Goal: Task Accomplishment & Management: Complete application form

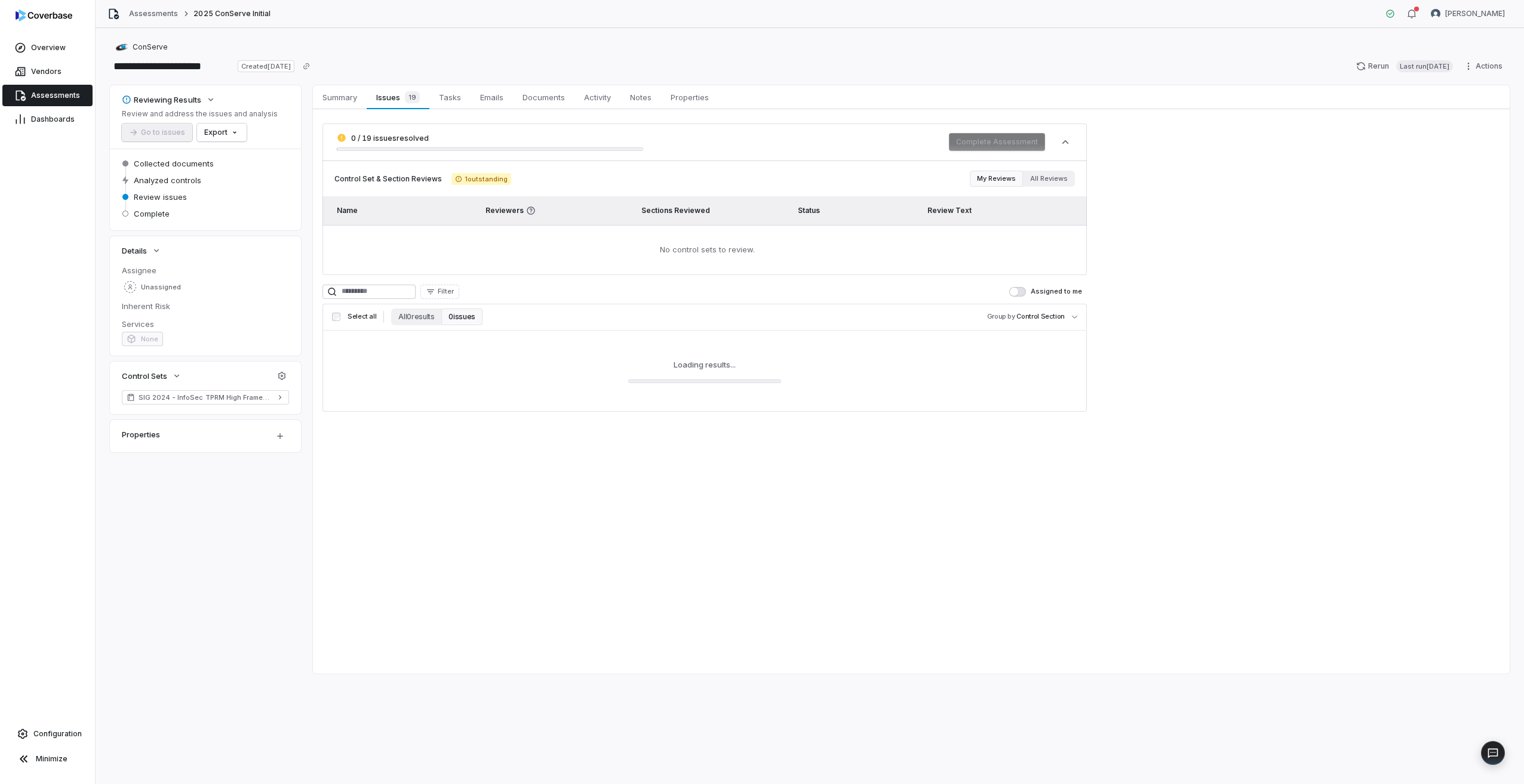
click at [49, 94] on span "Assessments" at bounding box center [55, 95] width 49 height 9
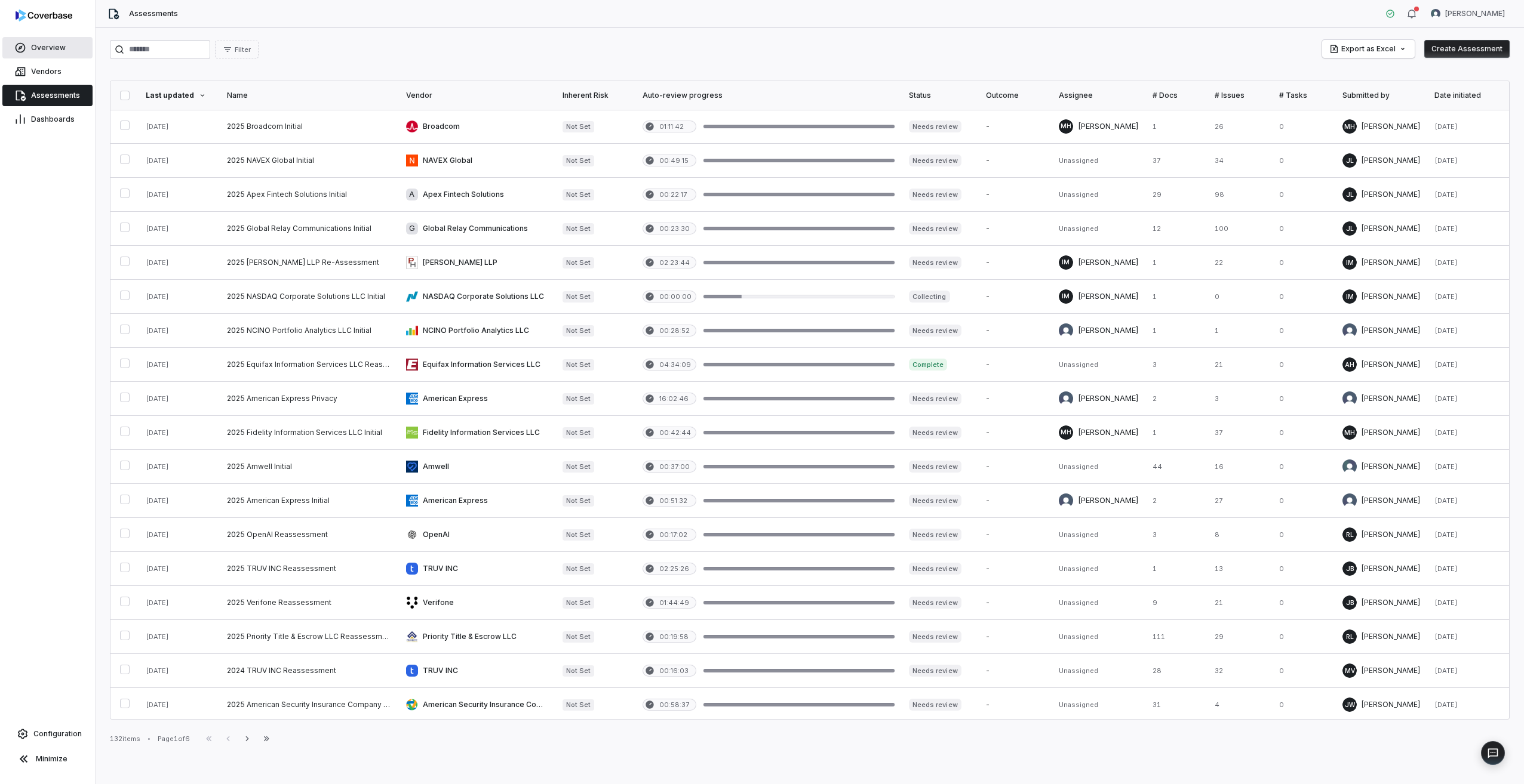
click at [63, 45] on span "Overview" at bounding box center [48, 48] width 34 height 9
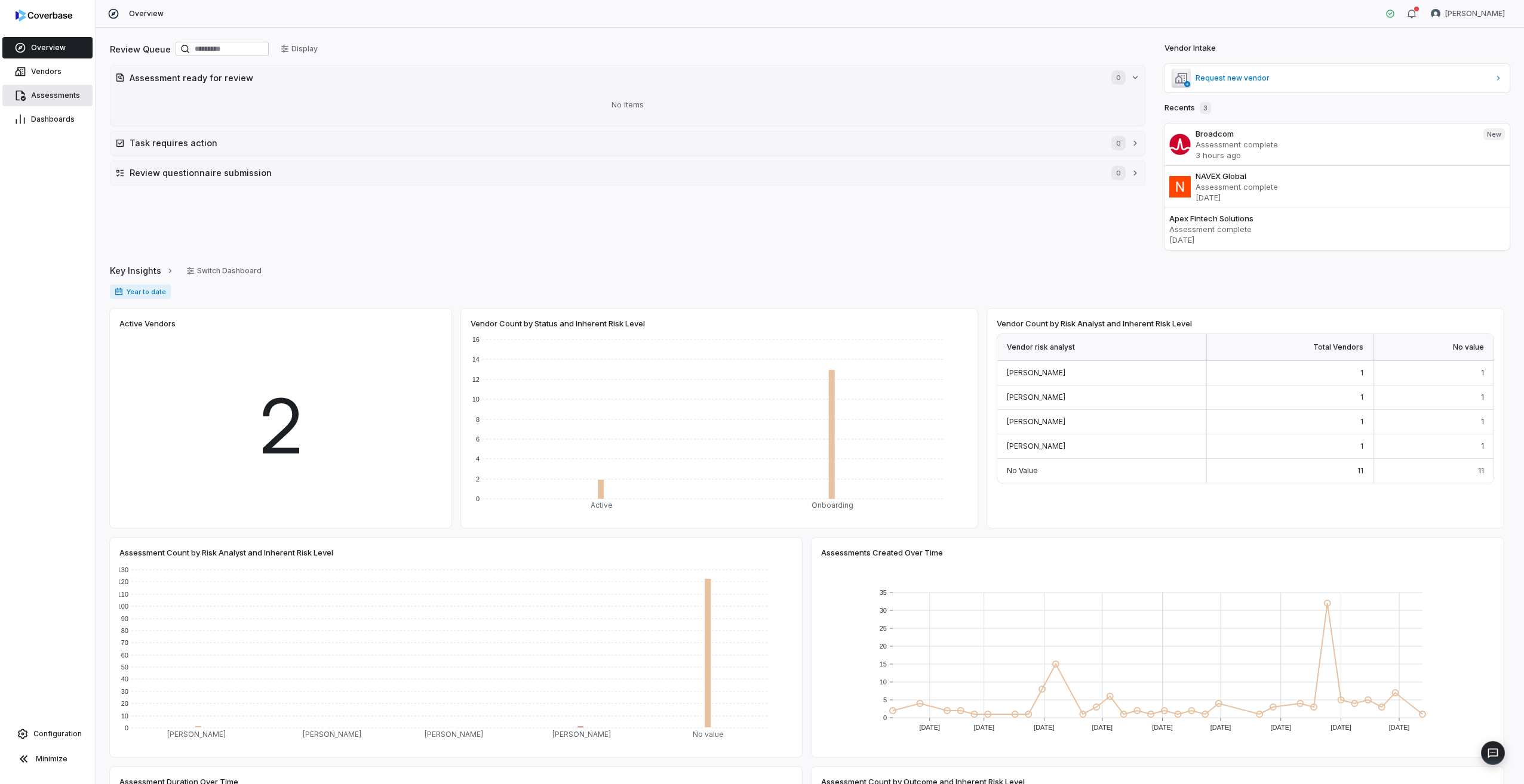
click at [55, 96] on span "Assessments" at bounding box center [55, 95] width 49 height 9
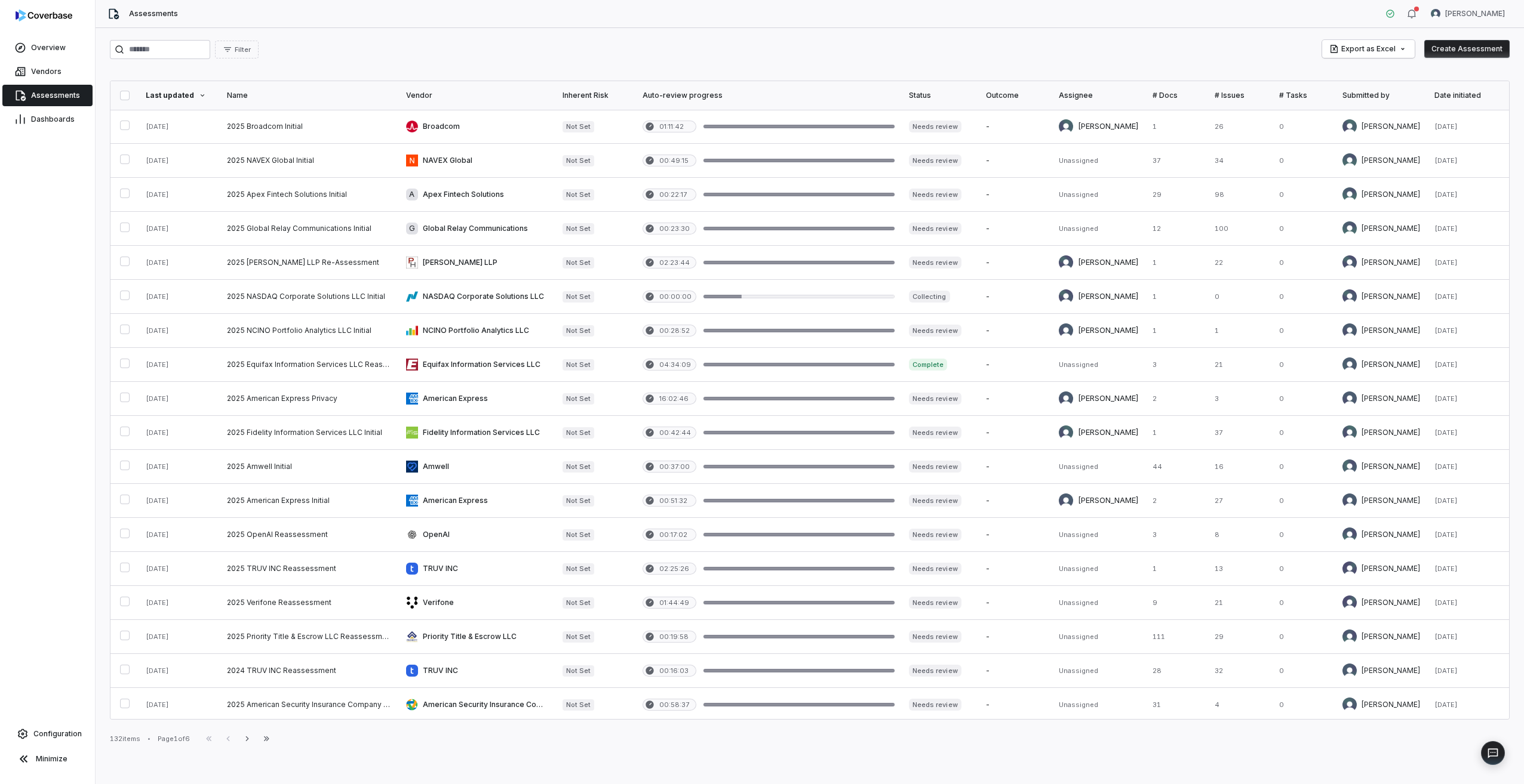
click at [1453, 48] on button "Create Assessment" at bounding box center [1467, 49] width 86 height 18
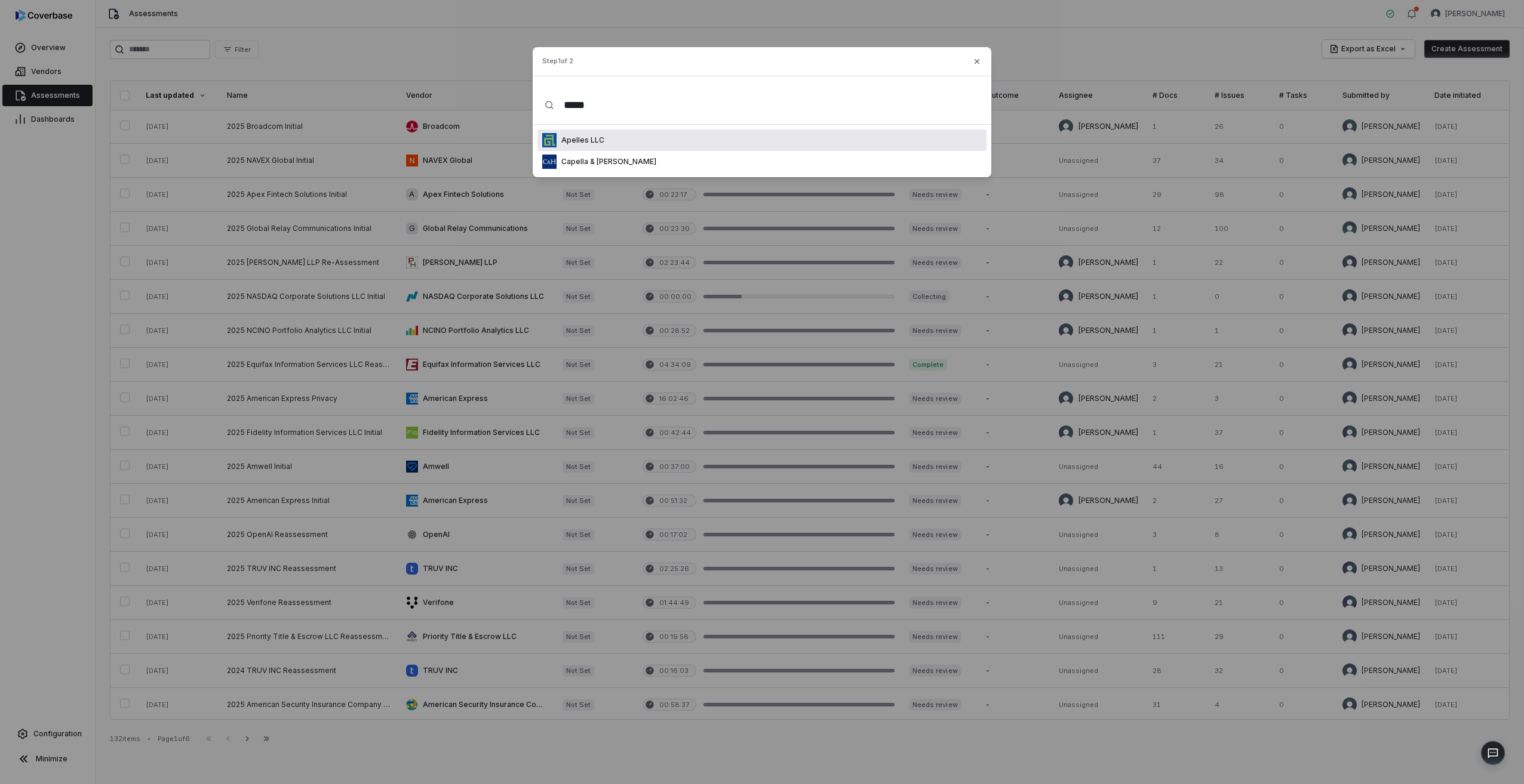
type input "*****"
click at [616, 142] on div "Apelles LLC" at bounding box center [761, 140] width 449 height 22
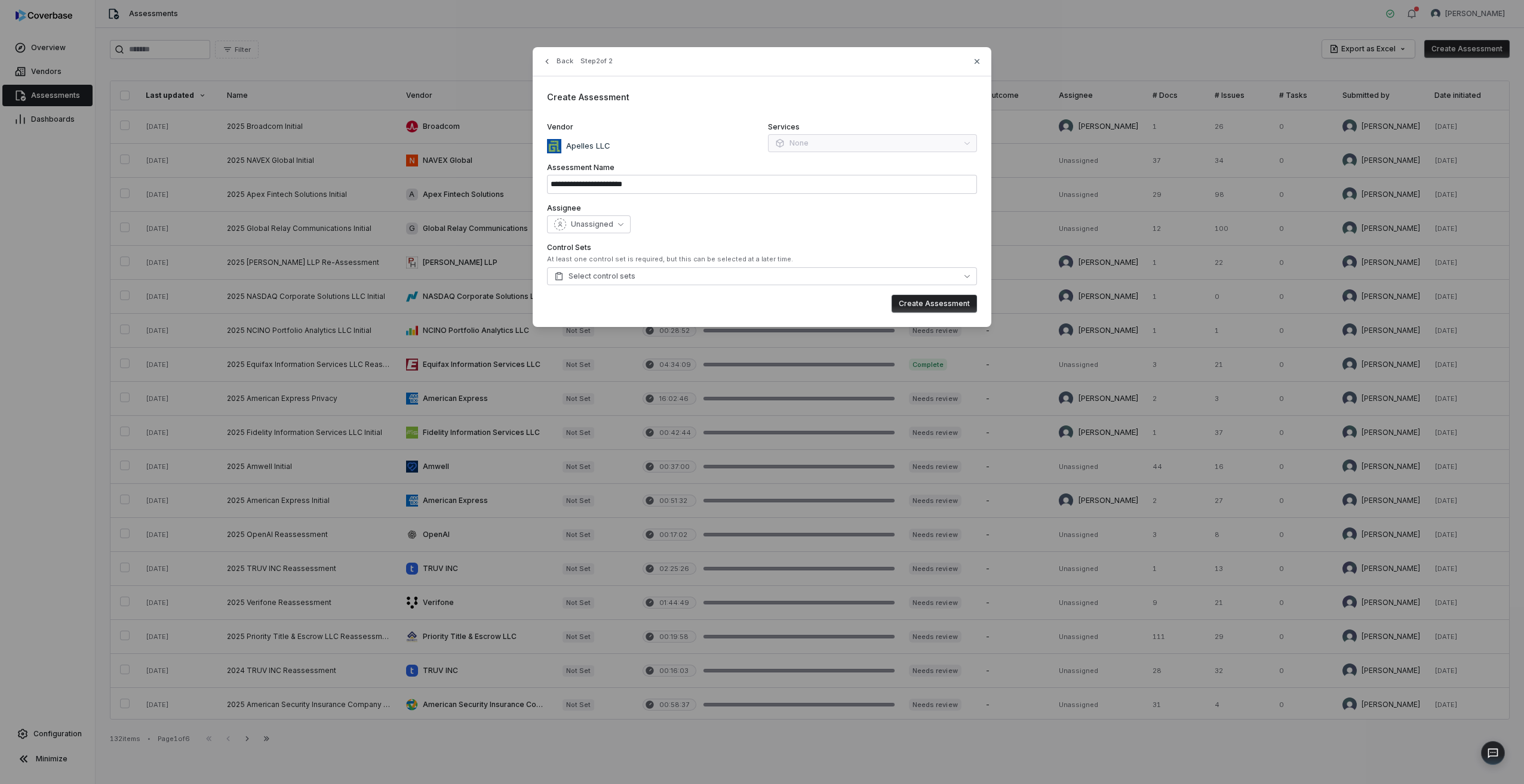
click at [927, 306] on button "Create Assessment" at bounding box center [934, 304] width 86 height 18
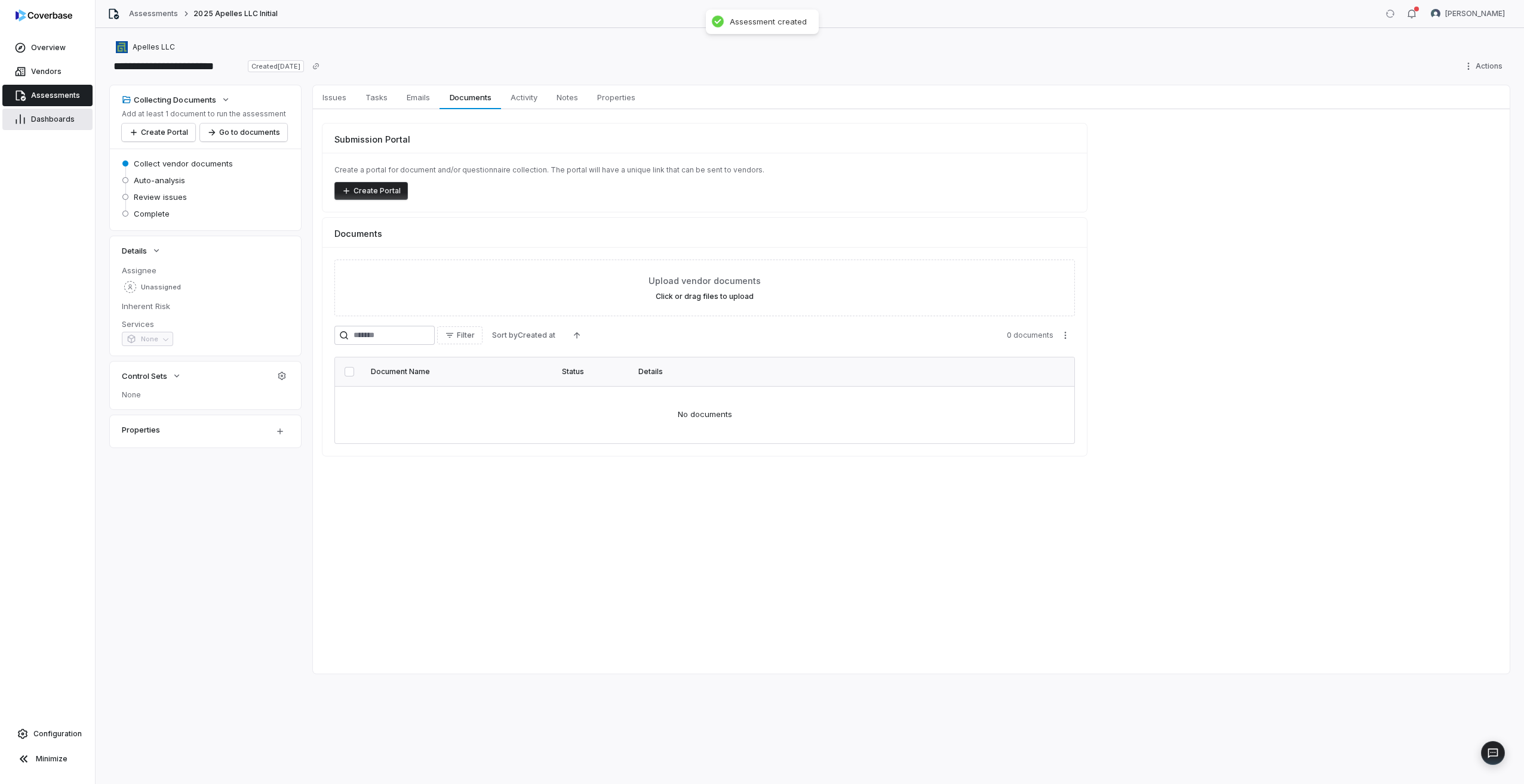
click at [40, 114] on link "Dashboards" at bounding box center [48, 119] width 90 height 22
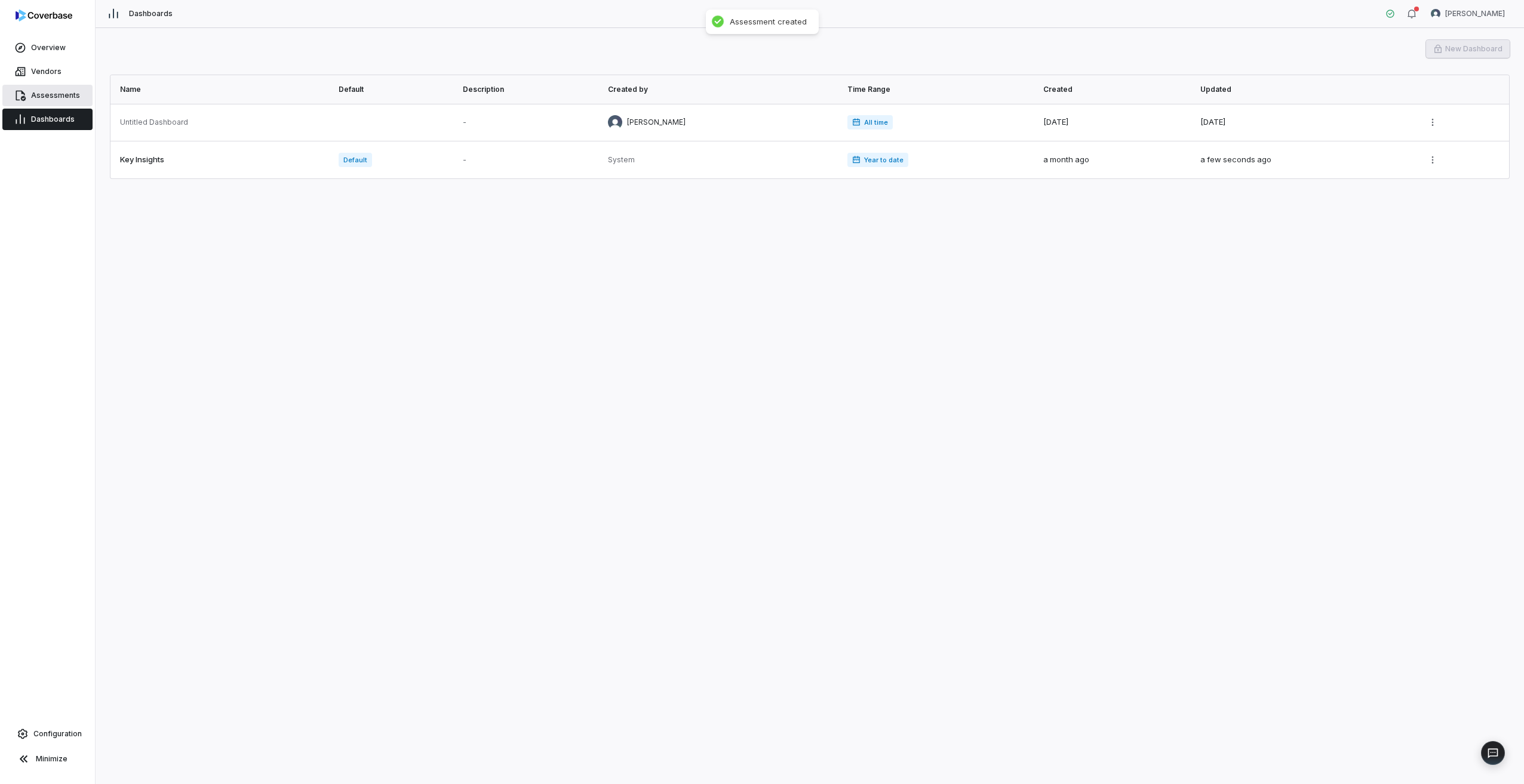
click at [44, 101] on link "Assessments" at bounding box center [48, 96] width 90 height 22
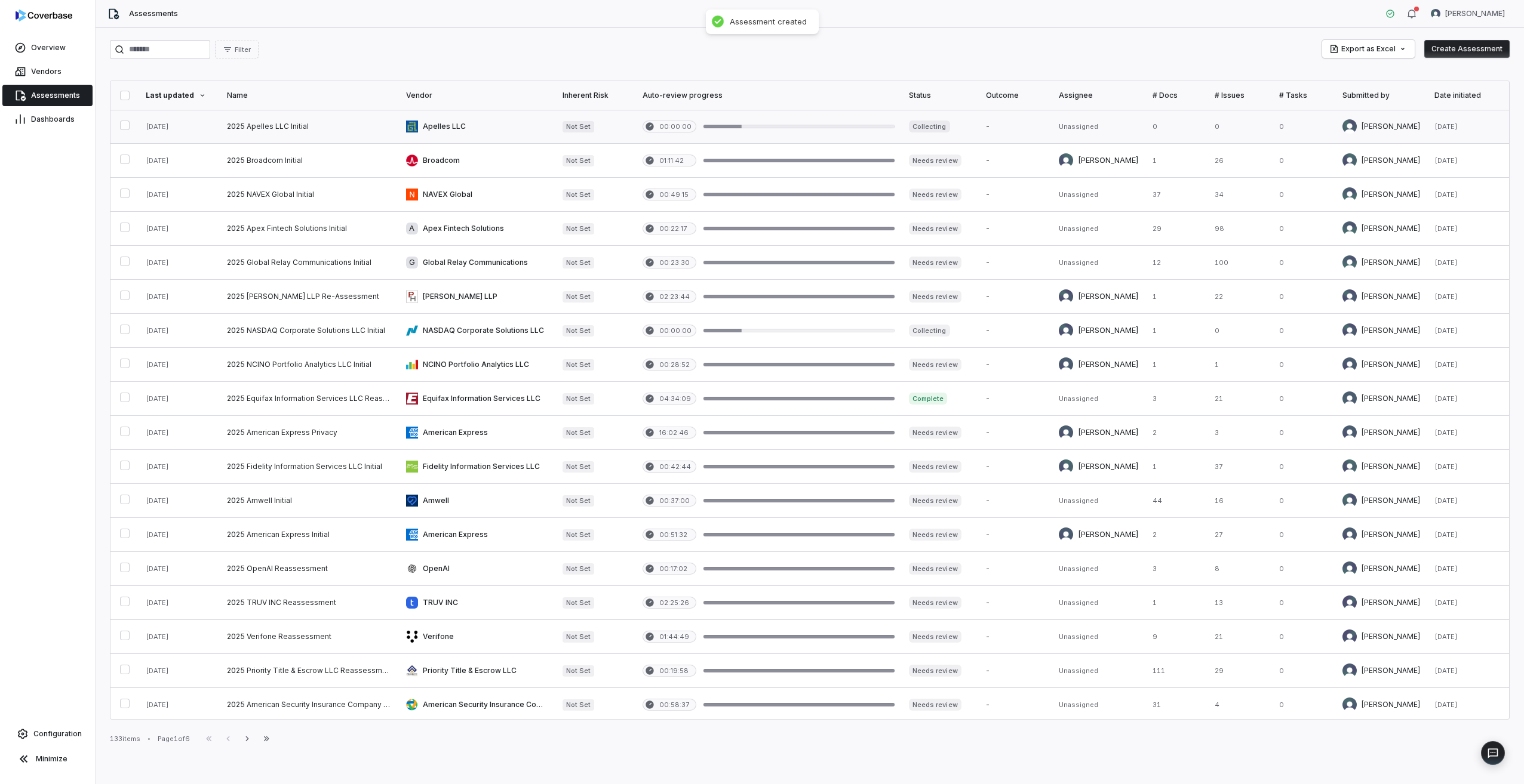
click at [290, 129] on link at bounding box center [309, 127] width 179 height 34
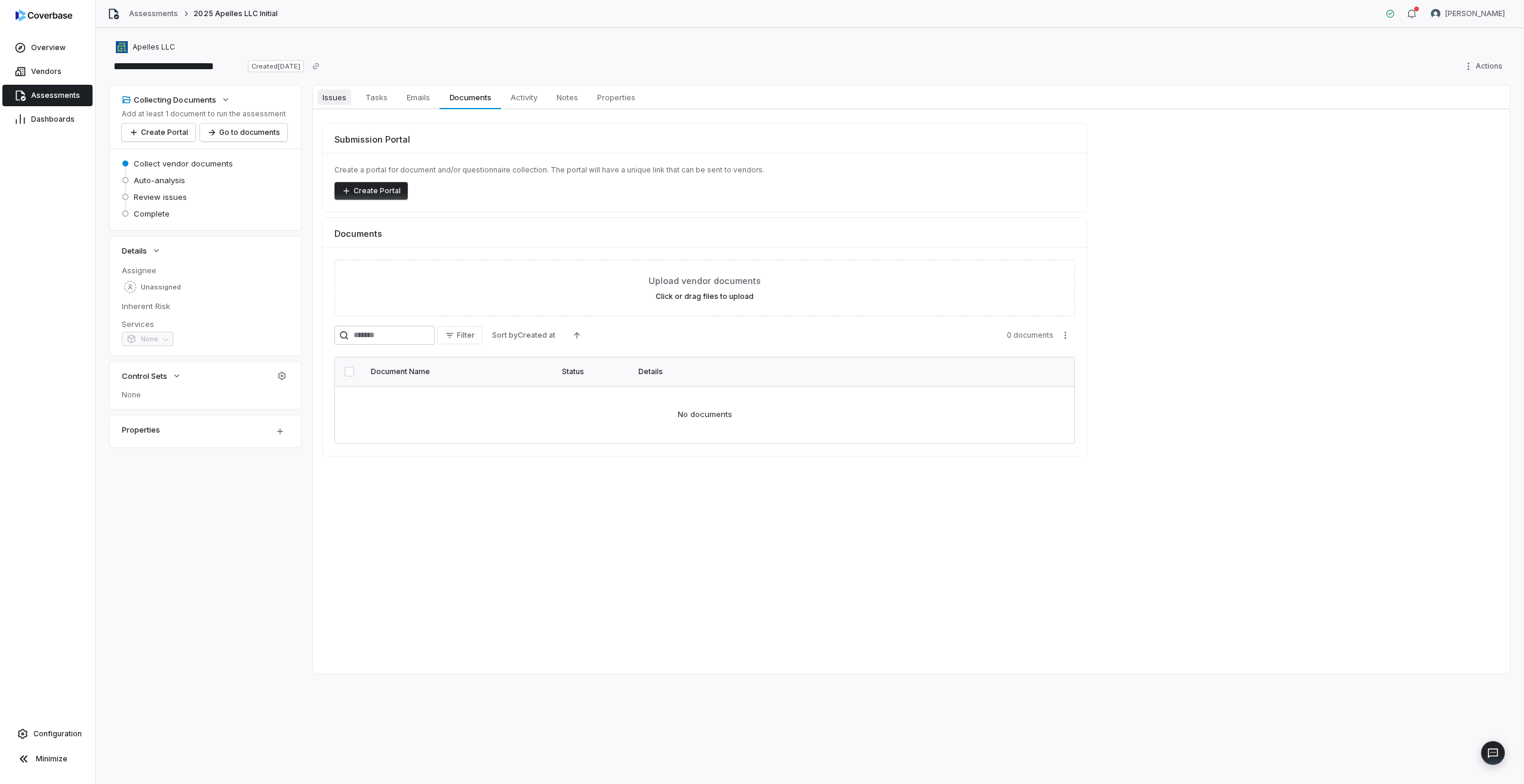
drag, startPoint x: 340, startPoint y: 103, endPoint x: 355, endPoint y: 101, distance: 15.1
click at [340, 103] on span "Issues" at bounding box center [335, 97] width 34 height 16
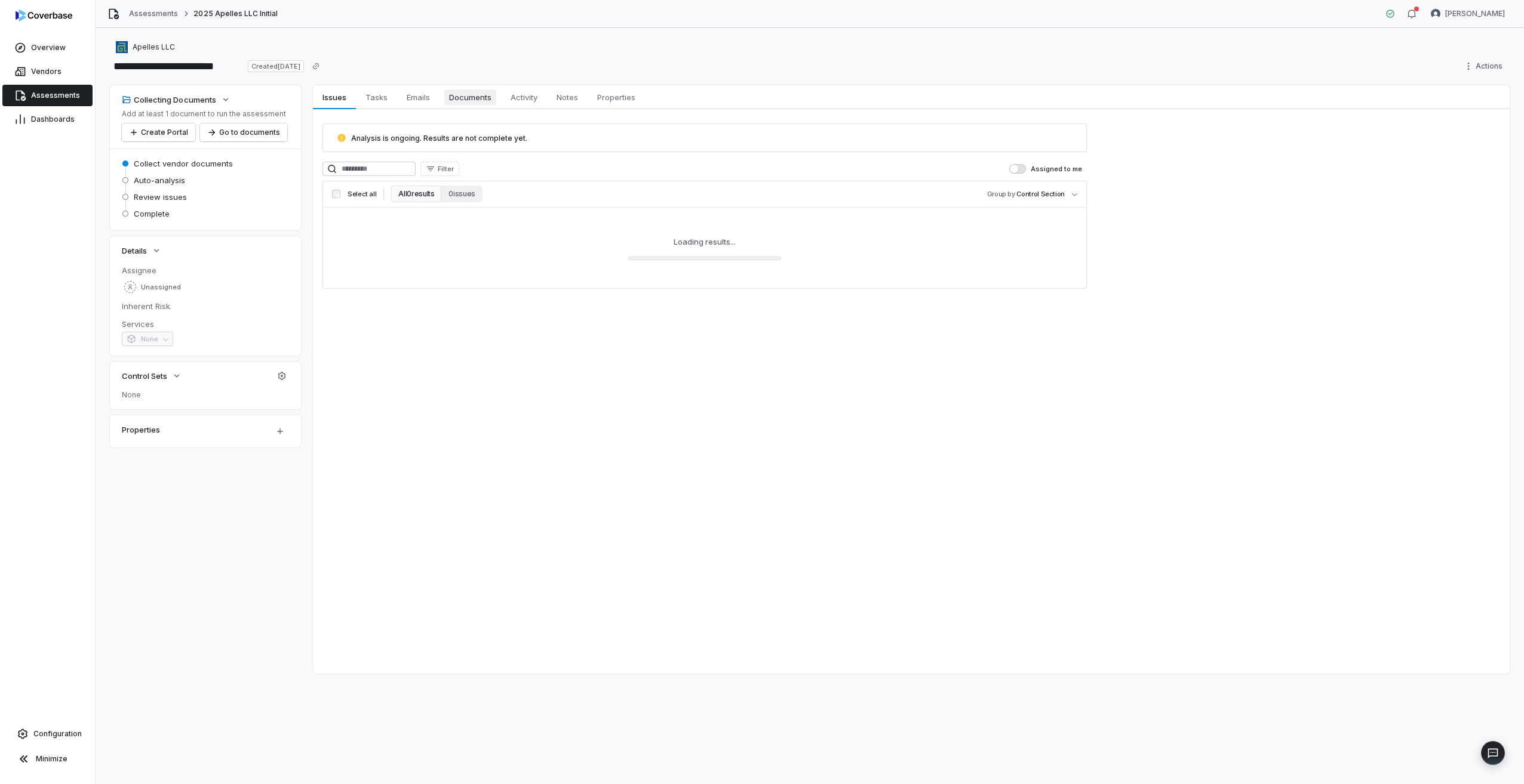
click at [464, 99] on span "Documents" at bounding box center [470, 97] width 52 height 16
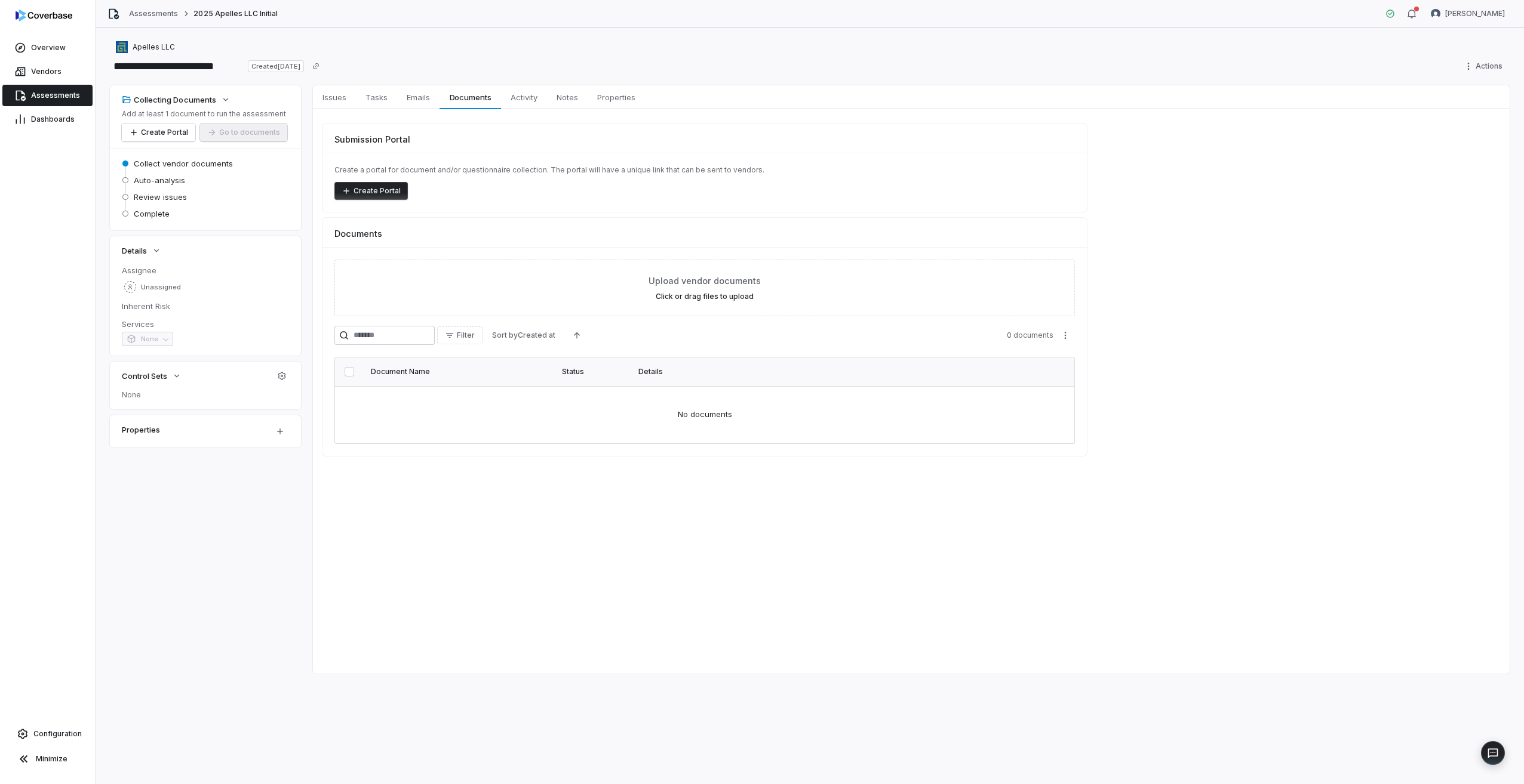
click at [736, 401] on td "No documents" at bounding box center [704, 414] width 739 height 57
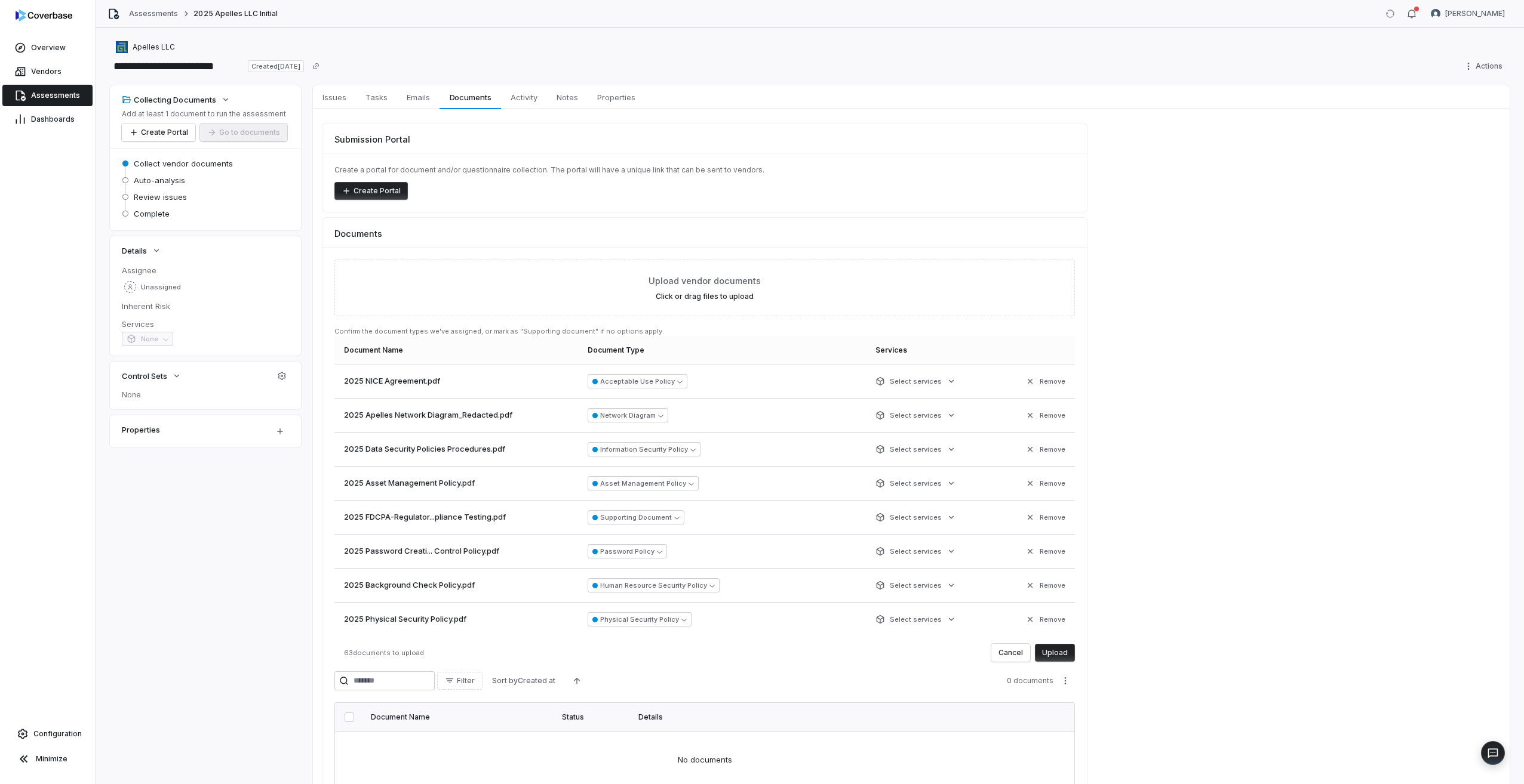
click at [1067, 648] on button "Upload" at bounding box center [1054, 653] width 40 height 18
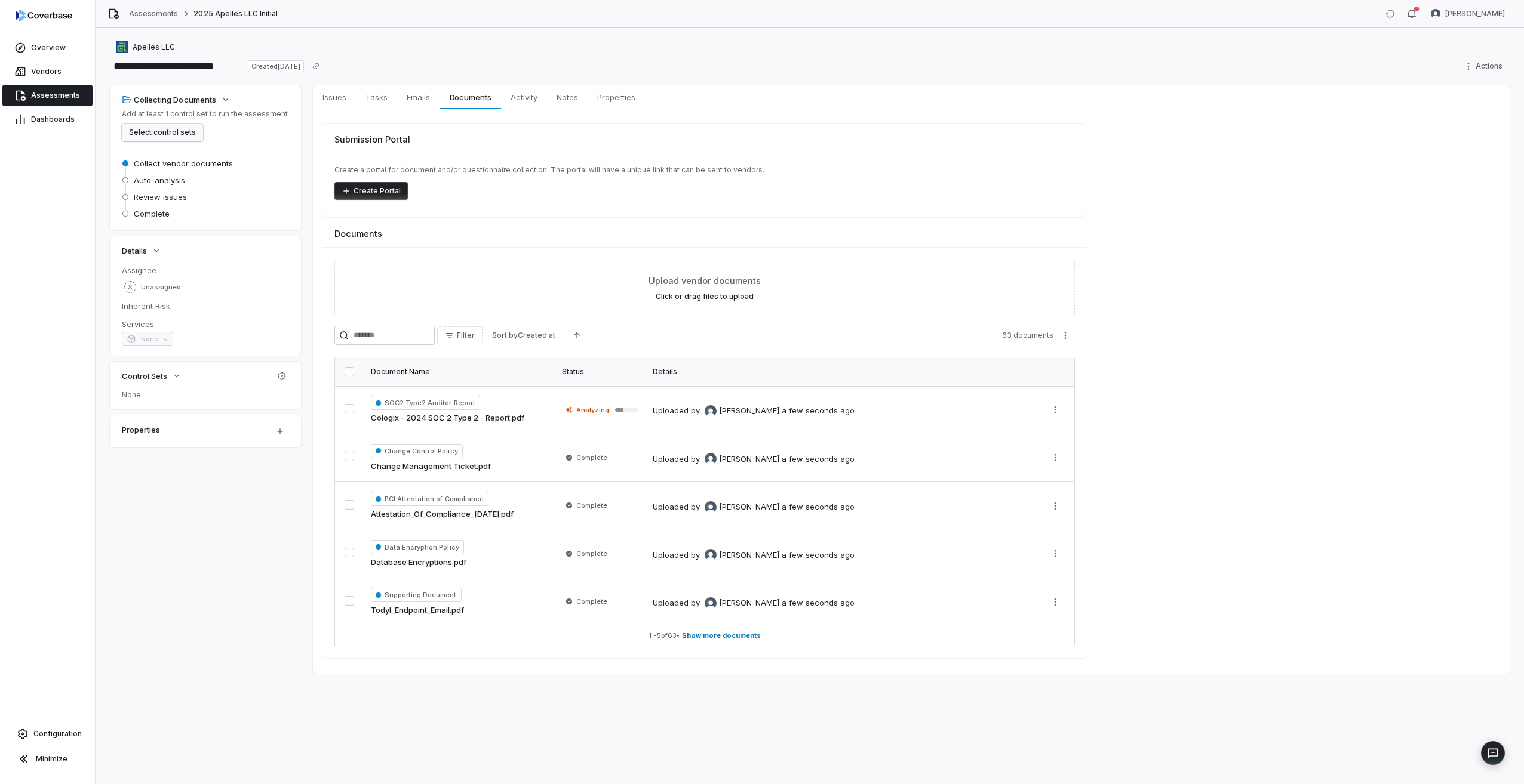
click at [175, 135] on button "Select control sets" at bounding box center [162, 132] width 81 height 18
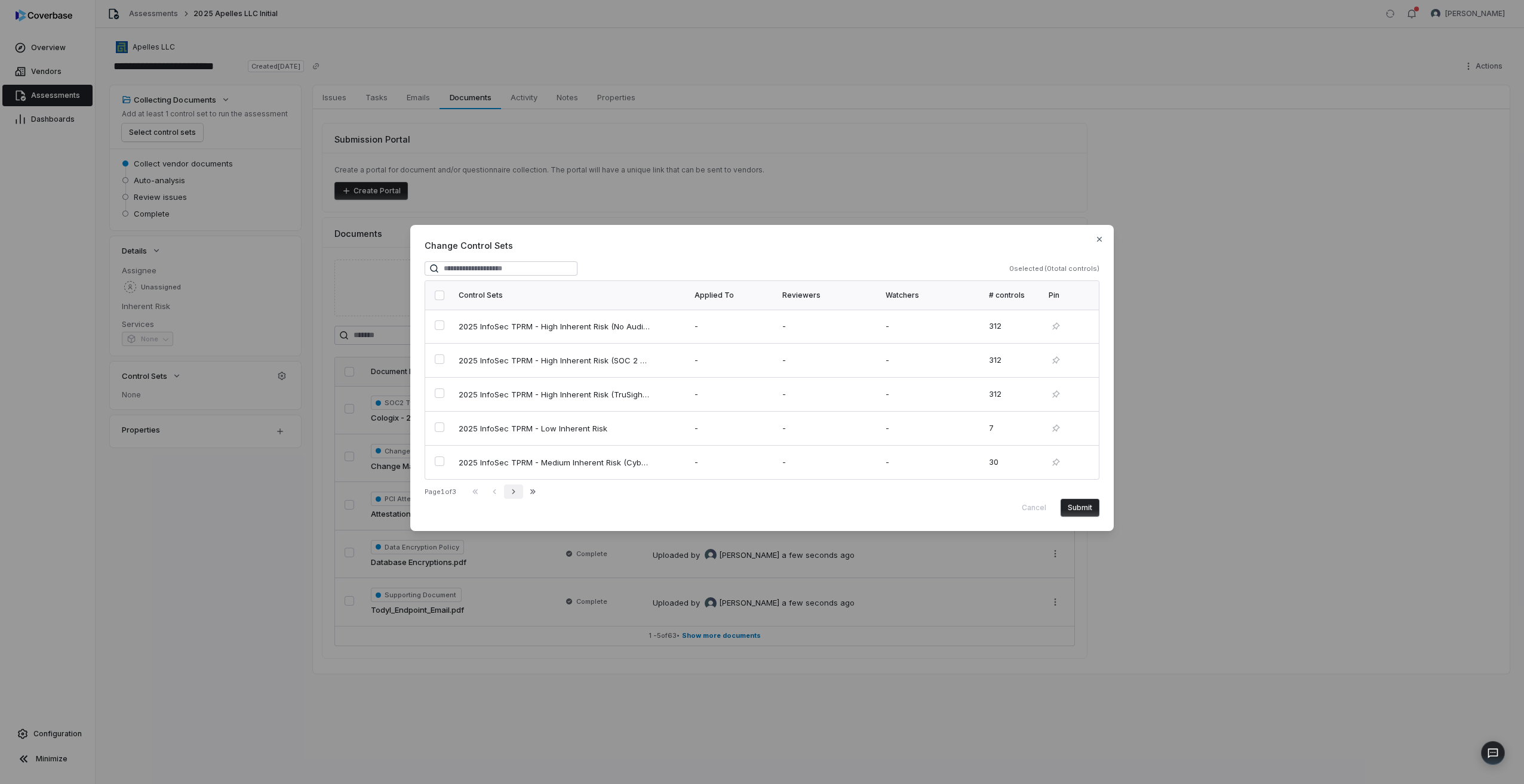
click at [518, 493] on icon "button" at bounding box center [514, 492] width 9 height 9
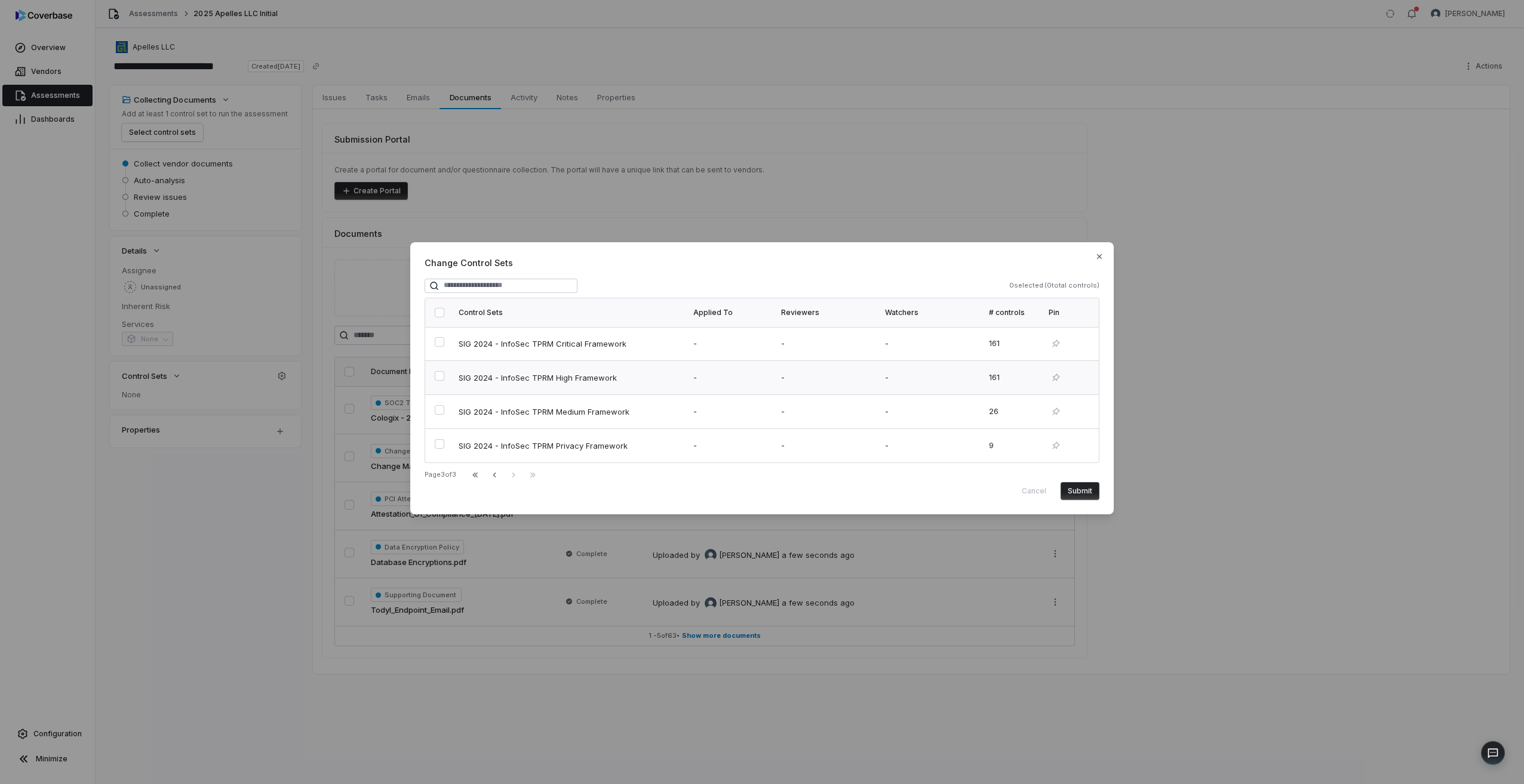
click at [520, 381] on span "SIG 2024 - InfoSec TPRM High Framework" at bounding box center [537, 378] width 158 height 11
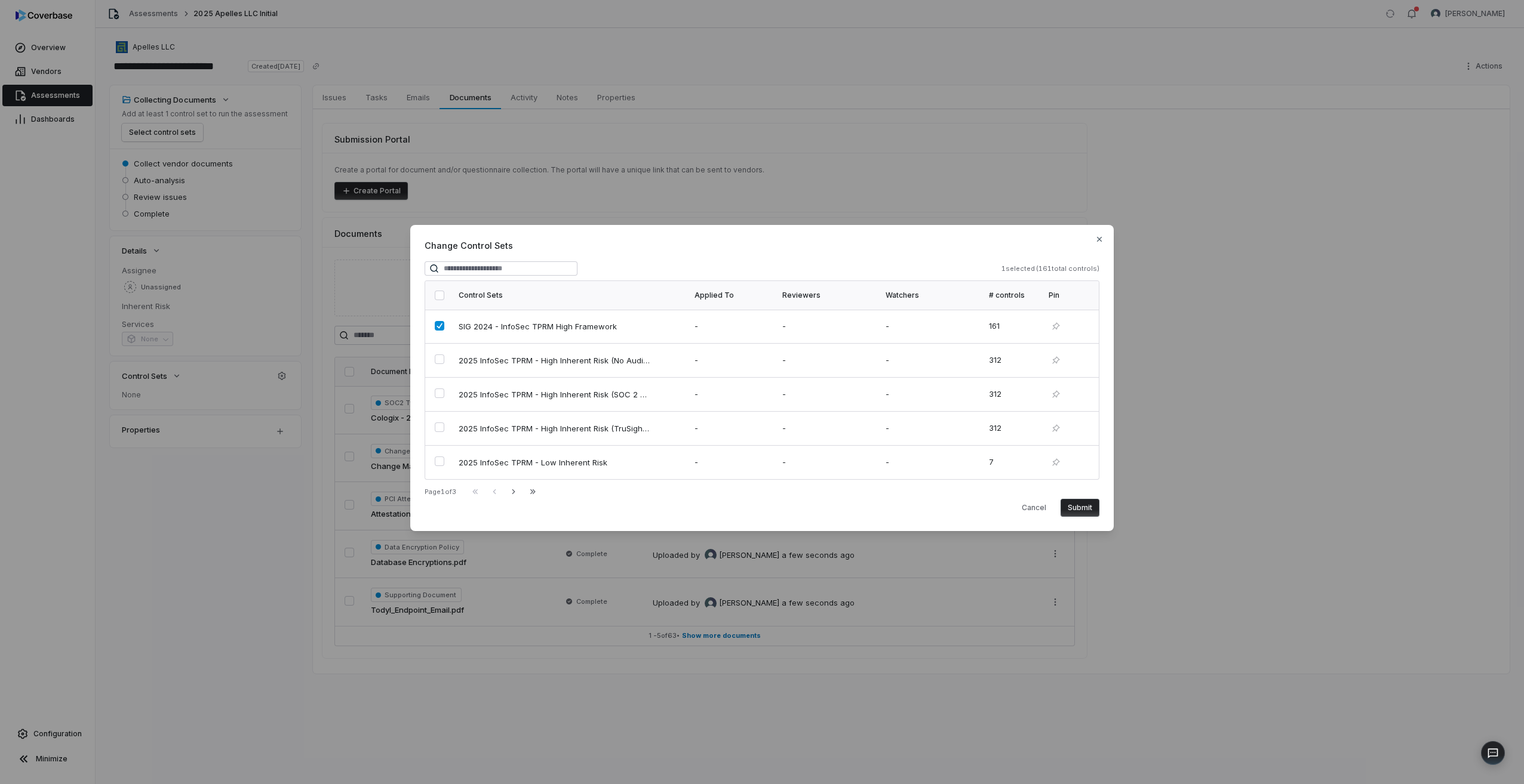
click at [1083, 503] on button "Submit" at bounding box center [1080, 508] width 39 height 18
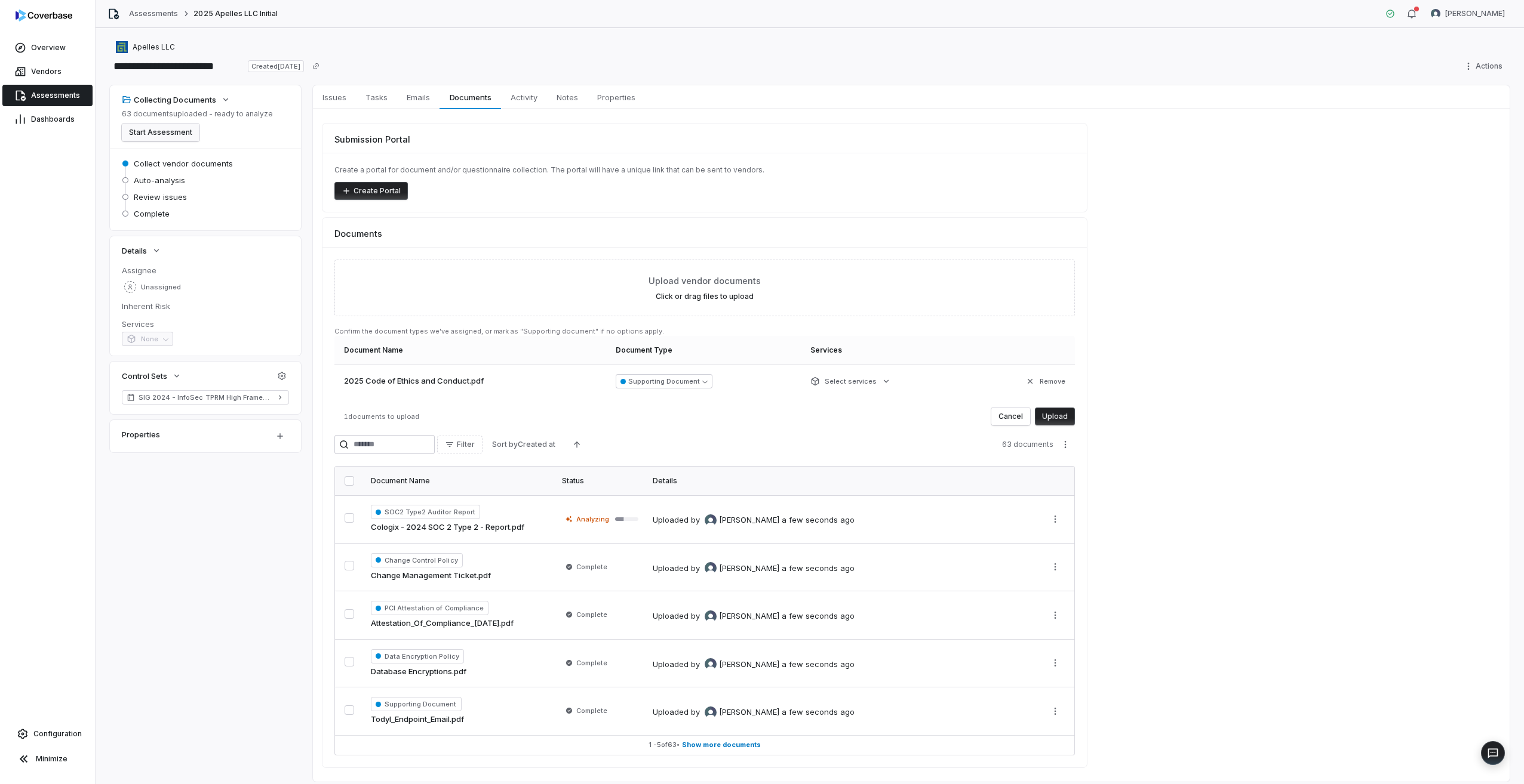
click at [185, 137] on button "Start Assessment" at bounding box center [160, 132] width 78 height 18
